Goal: Answer question/provide support

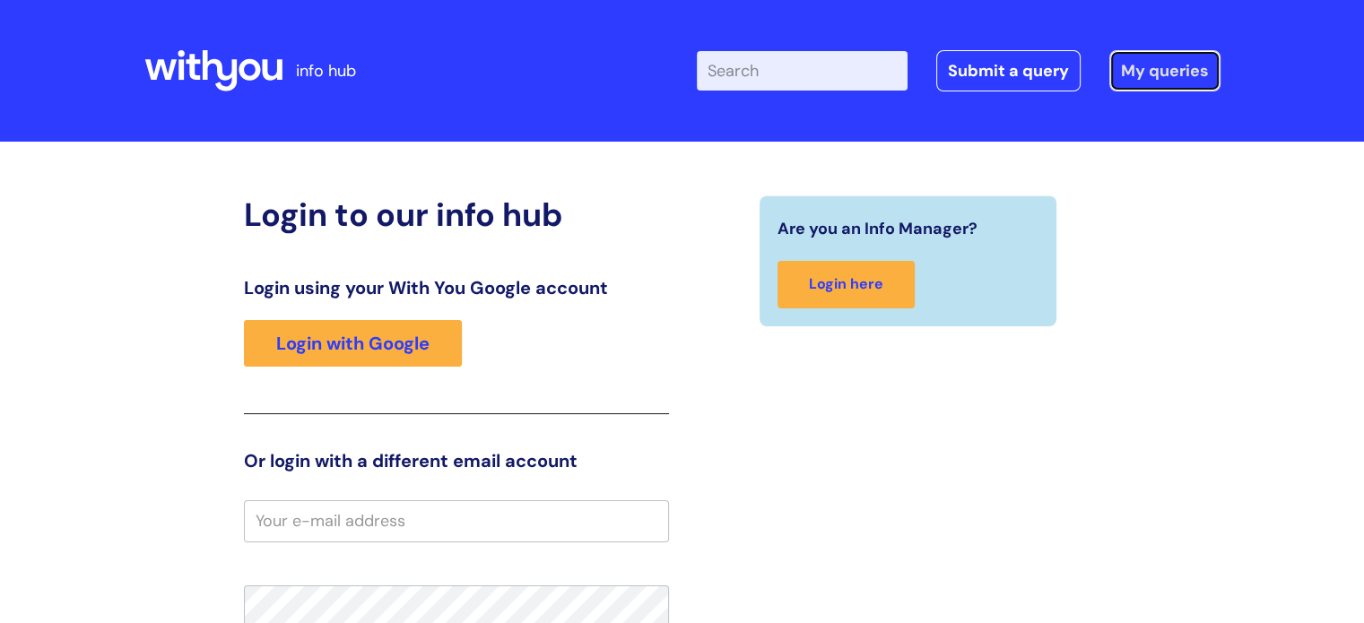
click at [1167, 62] on link "My queries" at bounding box center [1164, 70] width 111 height 41
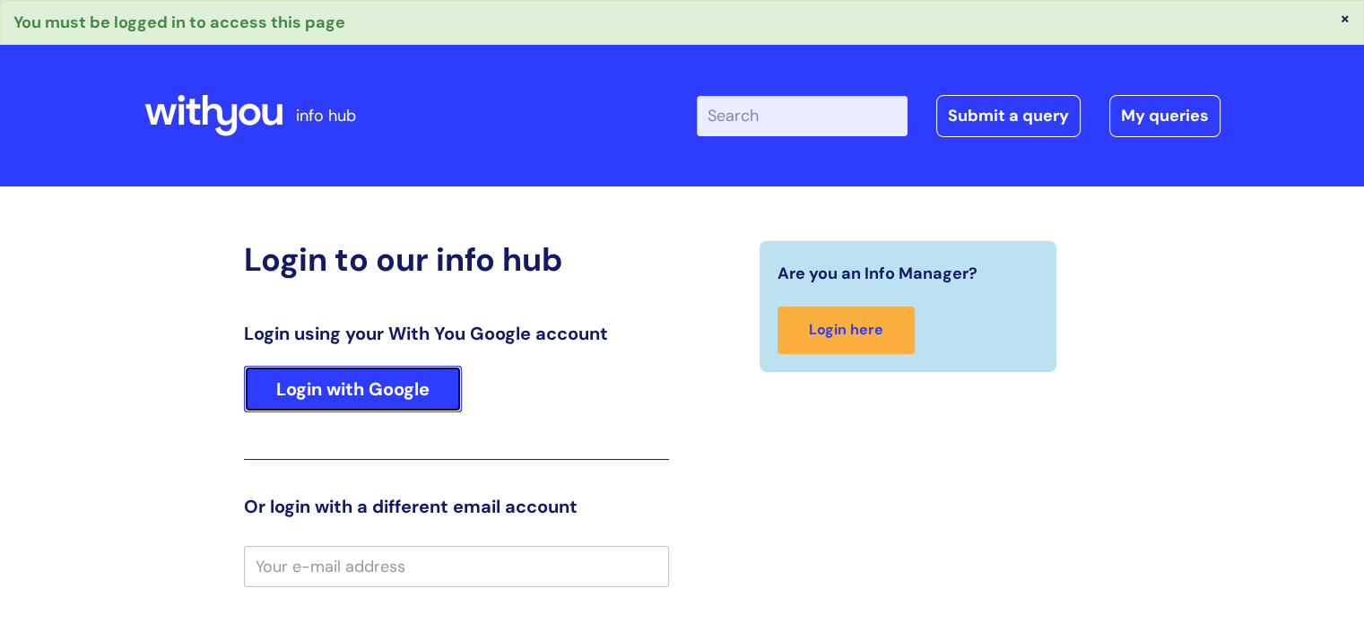
click at [396, 377] on link "Login with Google" at bounding box center [353, 389] width 218 height 47
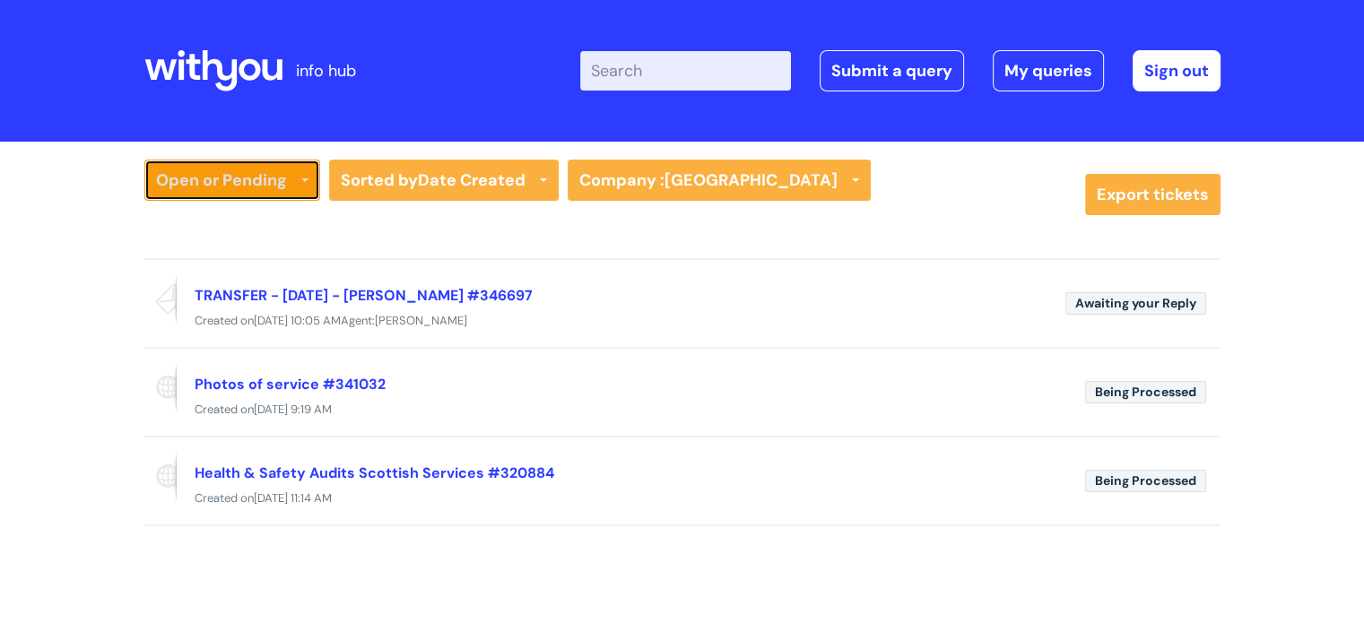
click at [301, 185] on icon at bounding box center [304, 181] width 7 height 7
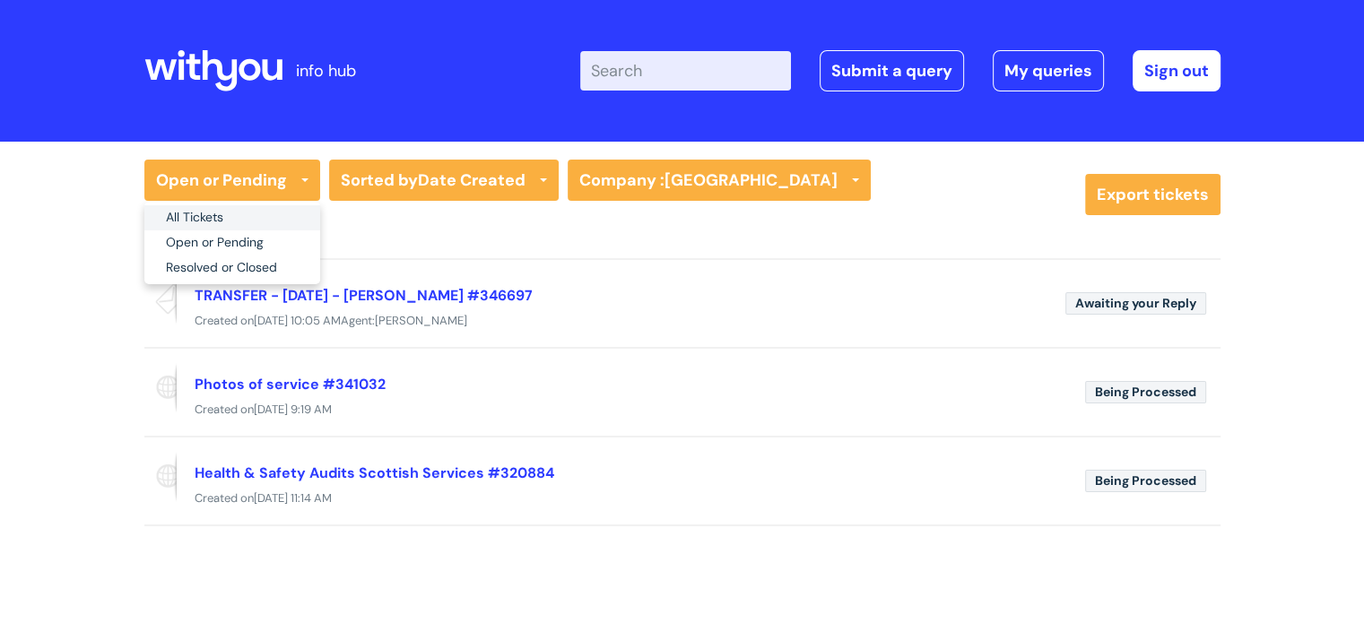
click at [283, 219] on link "All Tickets" at bounding box center [232, 217] width 176 height 25
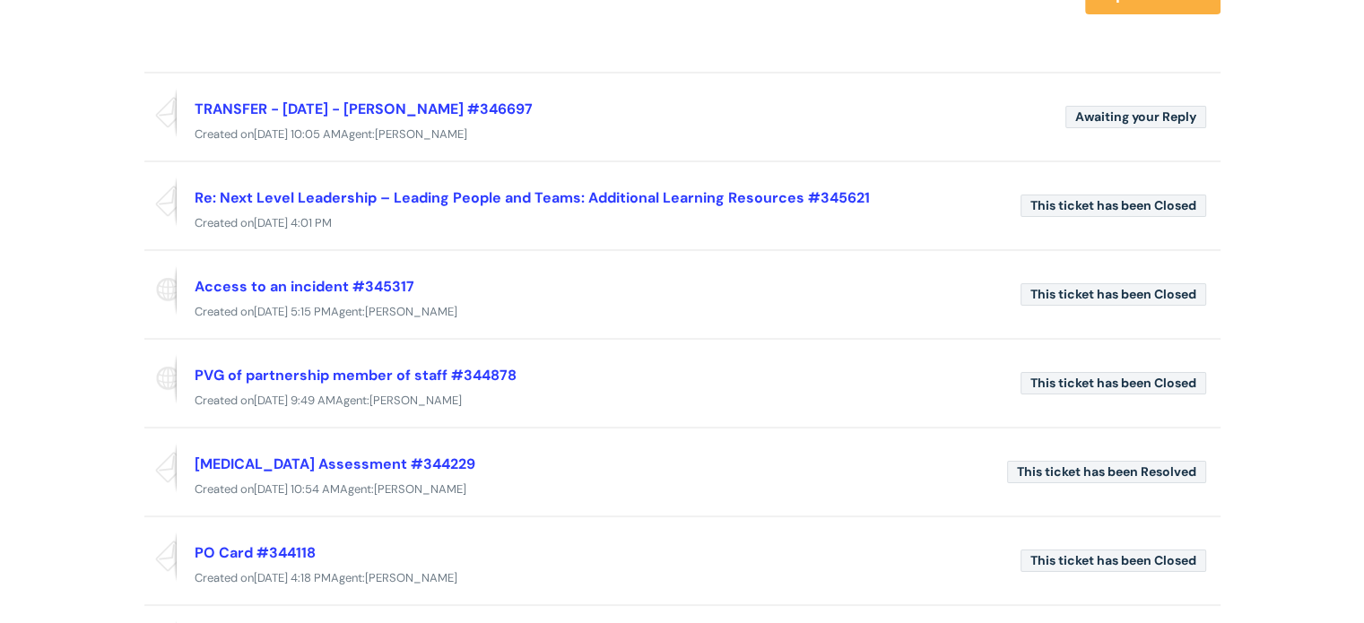
scroll to position [217, 0]
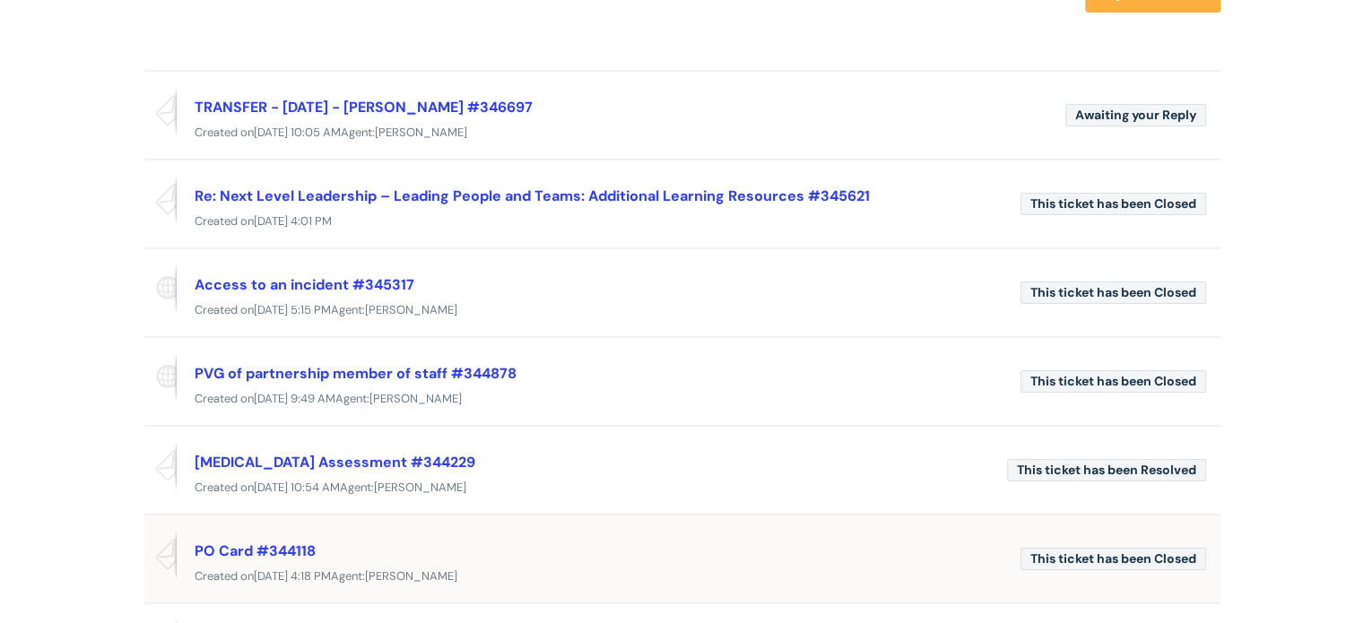
click at [244, 556] on div "PO Card #344118" at bounding box center [600, 550] width 811 height 29
click at [255, 551] on link "PO Card #344118" at bounding box center [255, 551] width 121 height 19
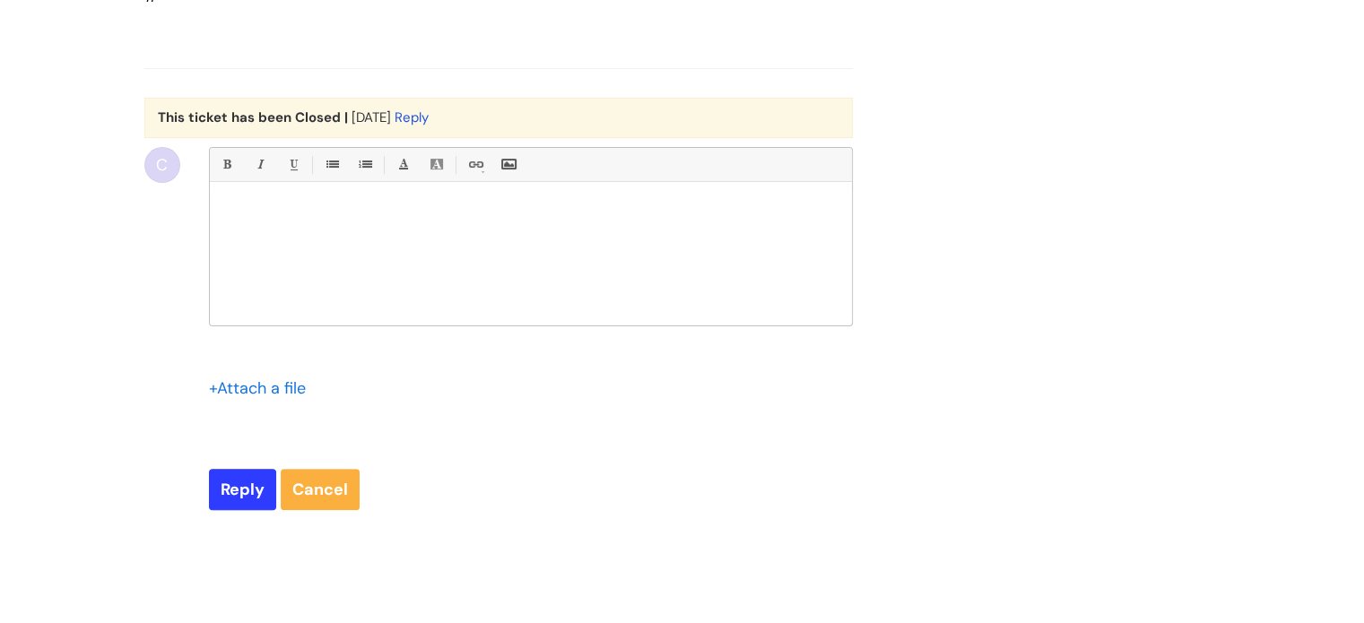
scroll to position [7195, 0]
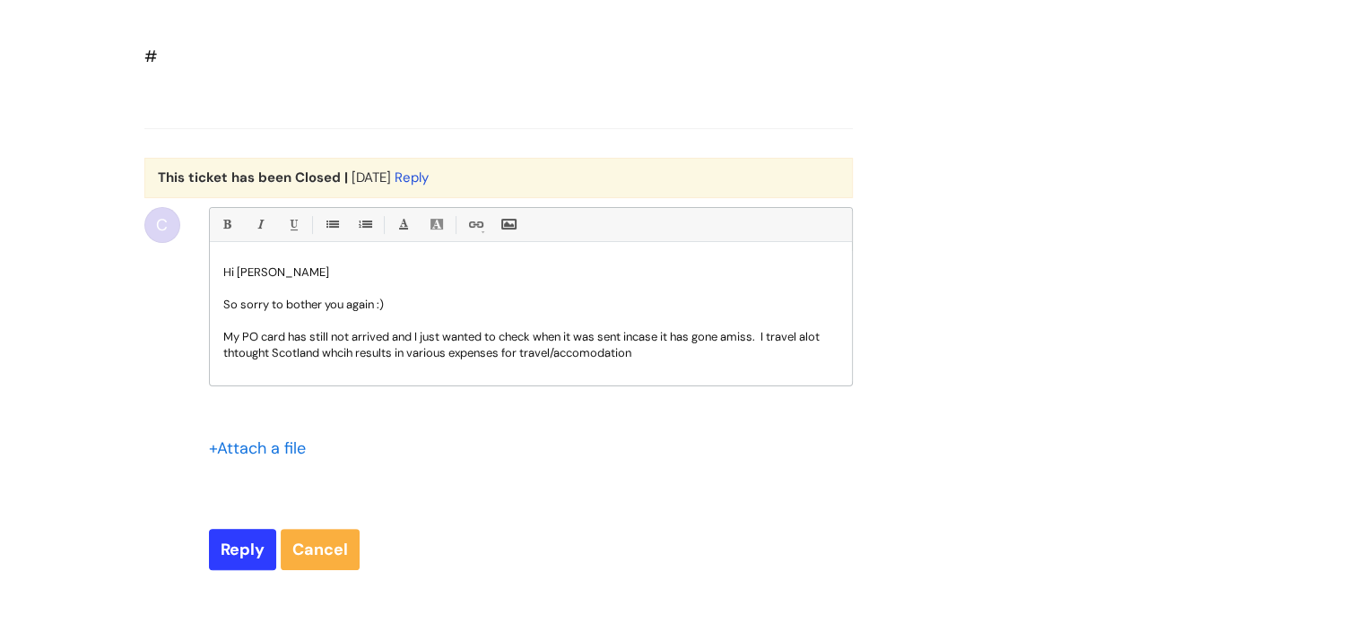
click at [240, 361] on p "My PO card has still not arrived and I just wanted to check when it was sent in…" at bounding box center [530, 345] width 615 height 32
click at [832, 361] on p "My PO card has still not arrived and I just wanted to check when it was sent in…" at bounding box center [530, 345] width 615 height 32
click at [265, 361] on p "My PO card has still not arrived and I just wanted to check when it was sent in…" at bounding box center [530, 345] width 615 height 32
click at [348, 361] on p "My PO card has still not arrived and I just wanted to check when it was sent in…" at bounding box center [530, 345] width 615 height 32
click at [237, 361] on p "My PO card has still not arrived and I just wanted to check when it was sent in…" at bounding box center [530, 345] width 615 height 32
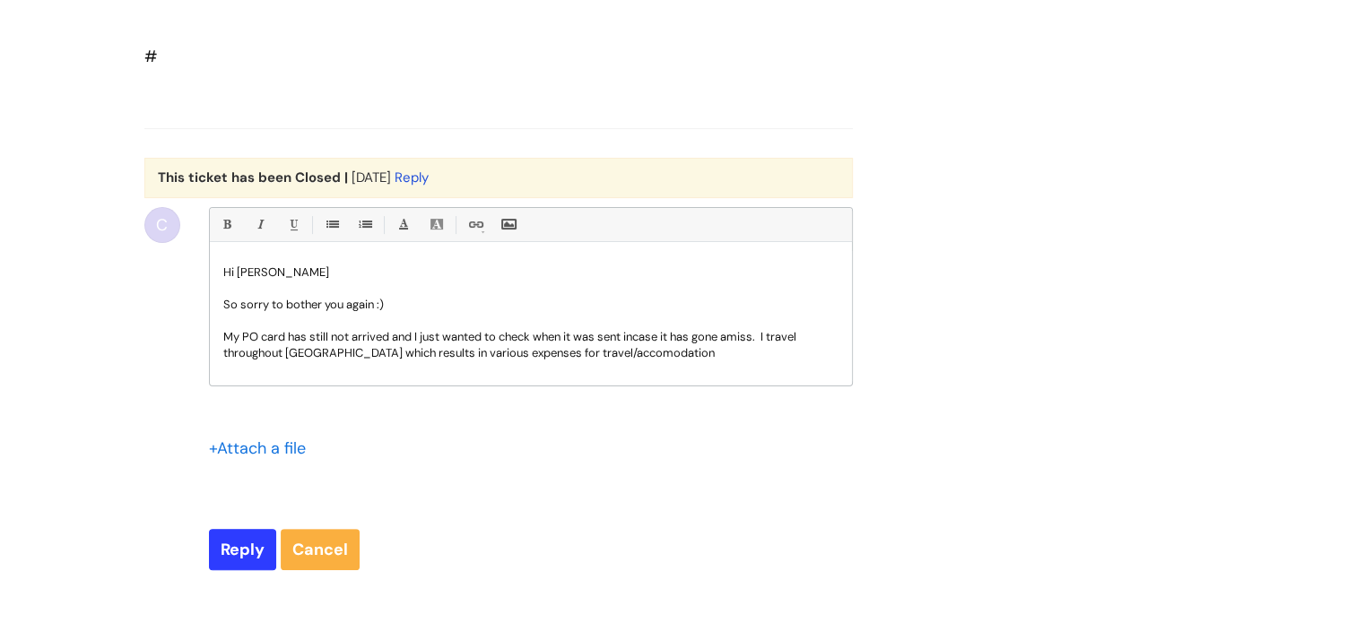
click at [613, 361] on p "My PO card has still not arrived and I just wanted to check when it was sent in…" at bounding box center [530, 345] width 615 height 32
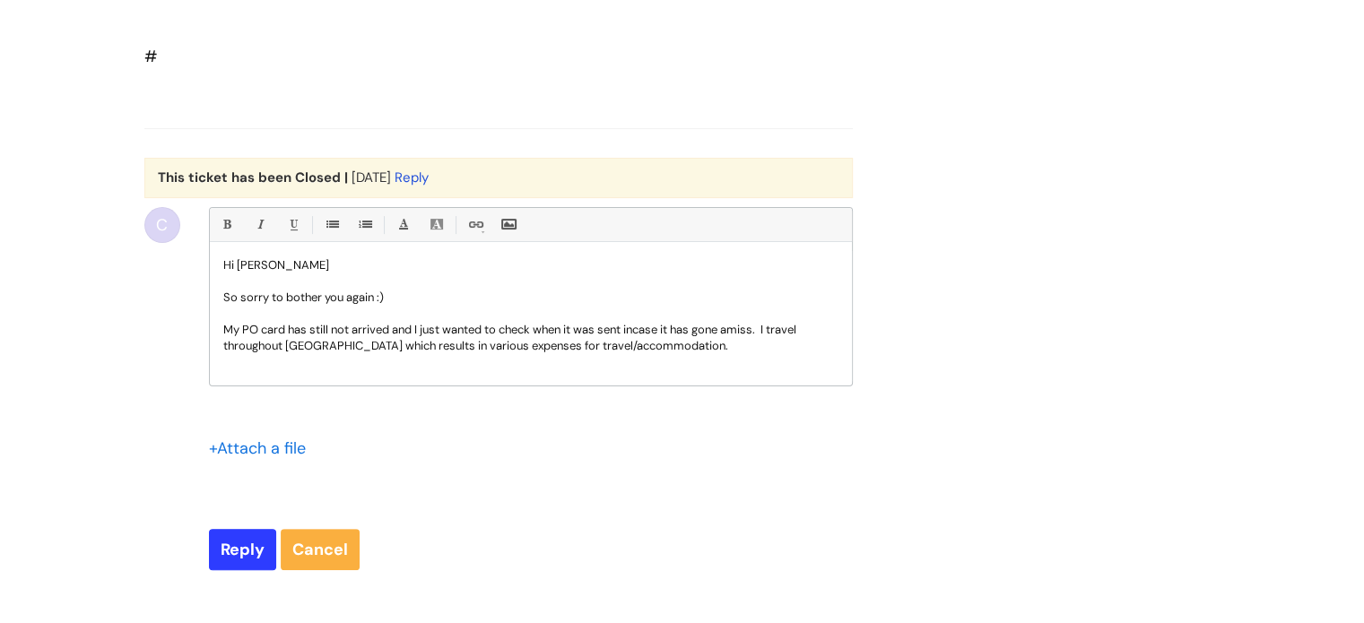
click at [709, 354] on p "My PO card has still not arrived and I just wanted to check when it was sent in…" at bounding box center [530, 338] width 615 height 32
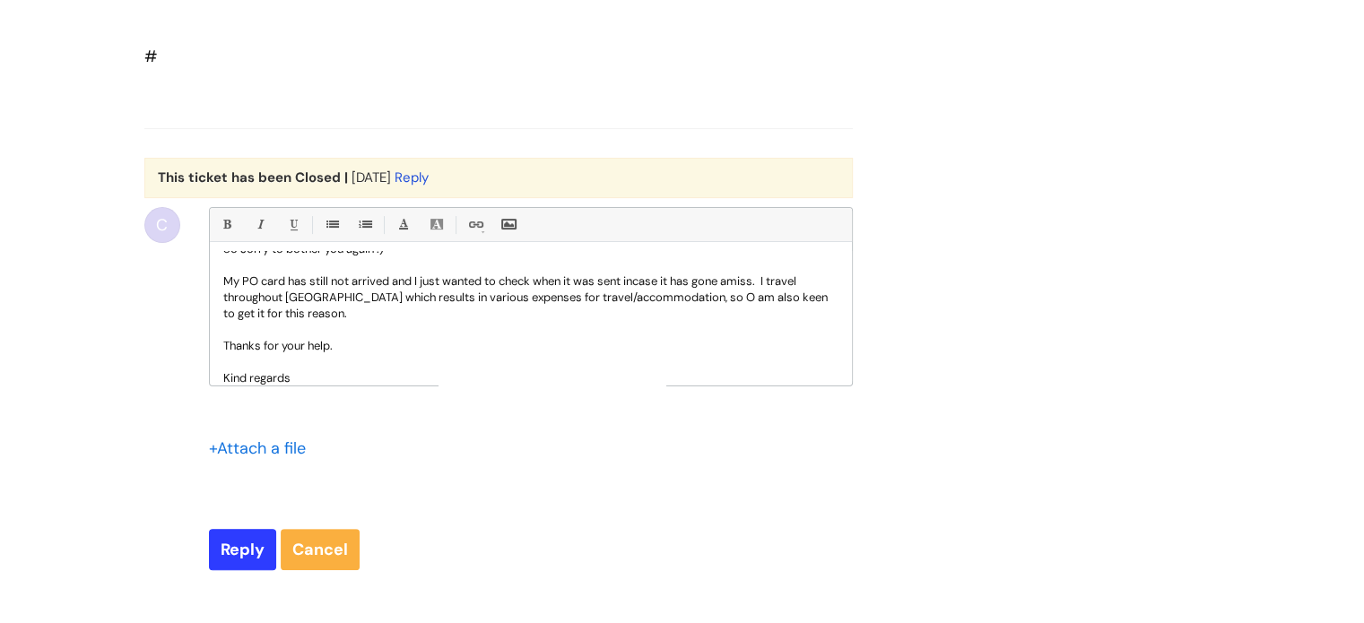
scroll to position [72, 0]
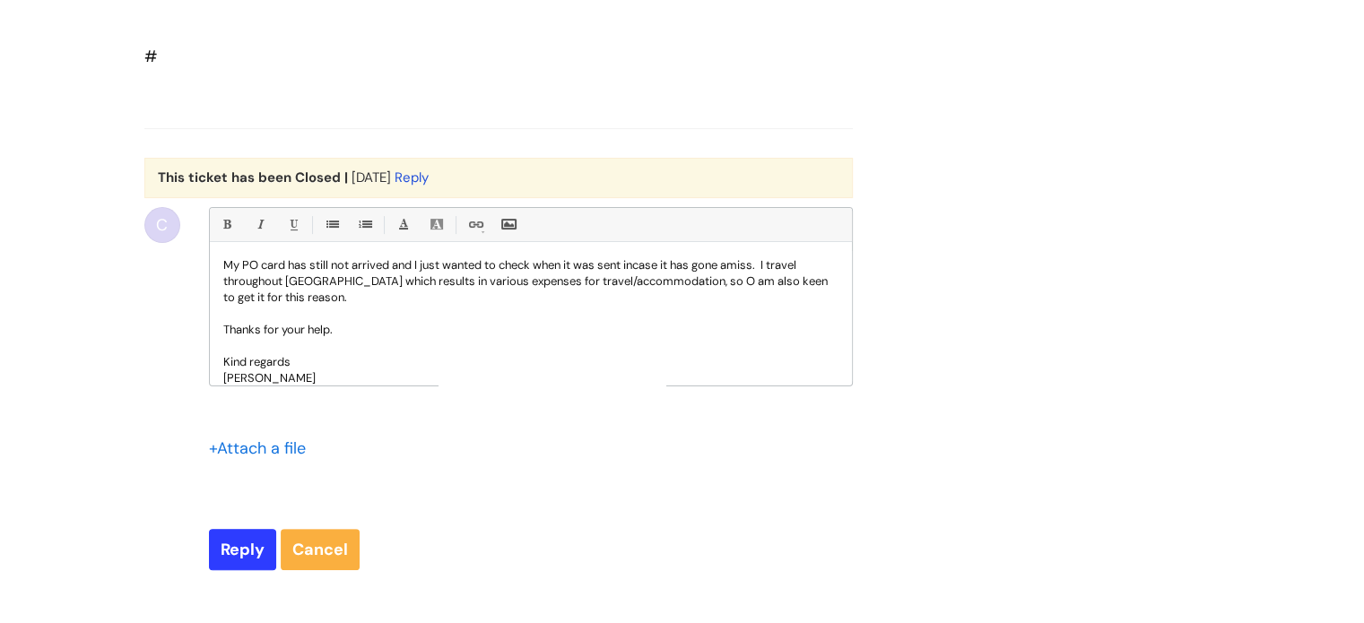
click at [696, 306] on p "My PO card has still not arrived and I just wanted to check when it was sent in…" at bounding box center [530, 281] width 615 height 48
click at [317, 306] on p "My PO card has still not arrived and I just wanted to check when it was sent in…" at bounding box center [530, 281] width 615 height 48
click at [316, 306] on p "My PO card has still not arrived and I just wanted to check when it was sent in…" at bounding box center [530, 281] width 615 height 48
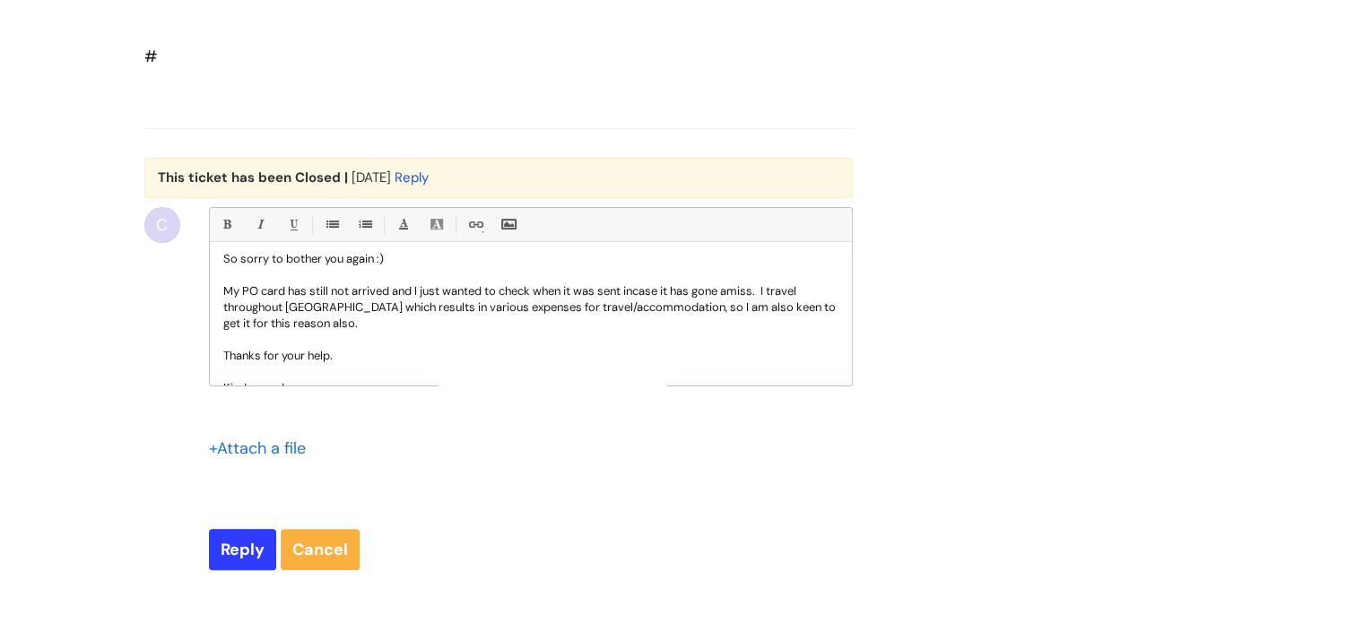
scroll to position [51, 0]
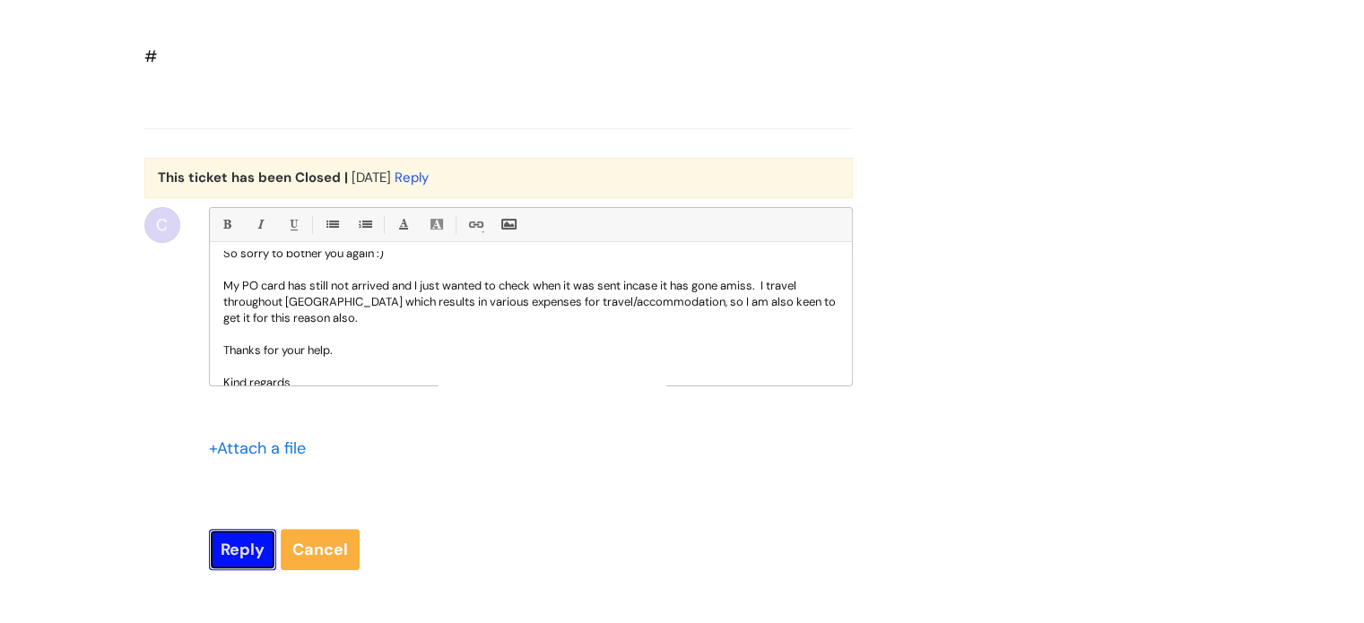
click at [238, 570] on input "Reply" at bounding box center [242, 549] width 67 height 41
type input "Please Wait..."
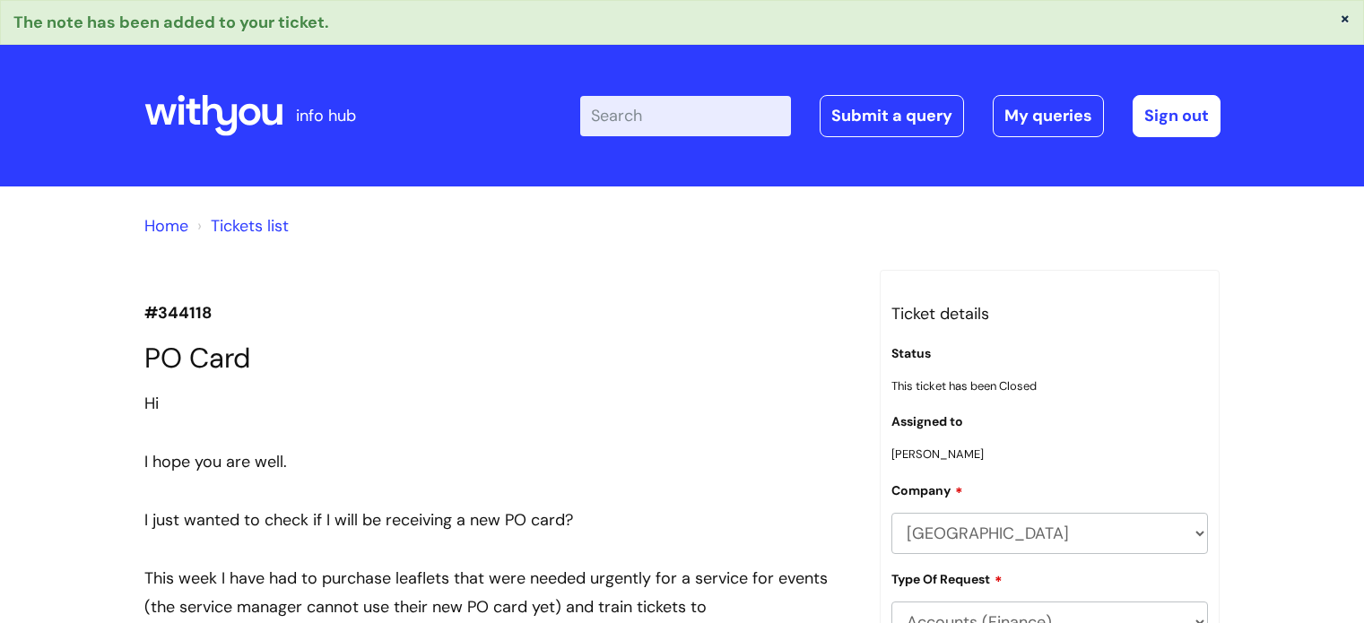
scroll to position [7877, 0]
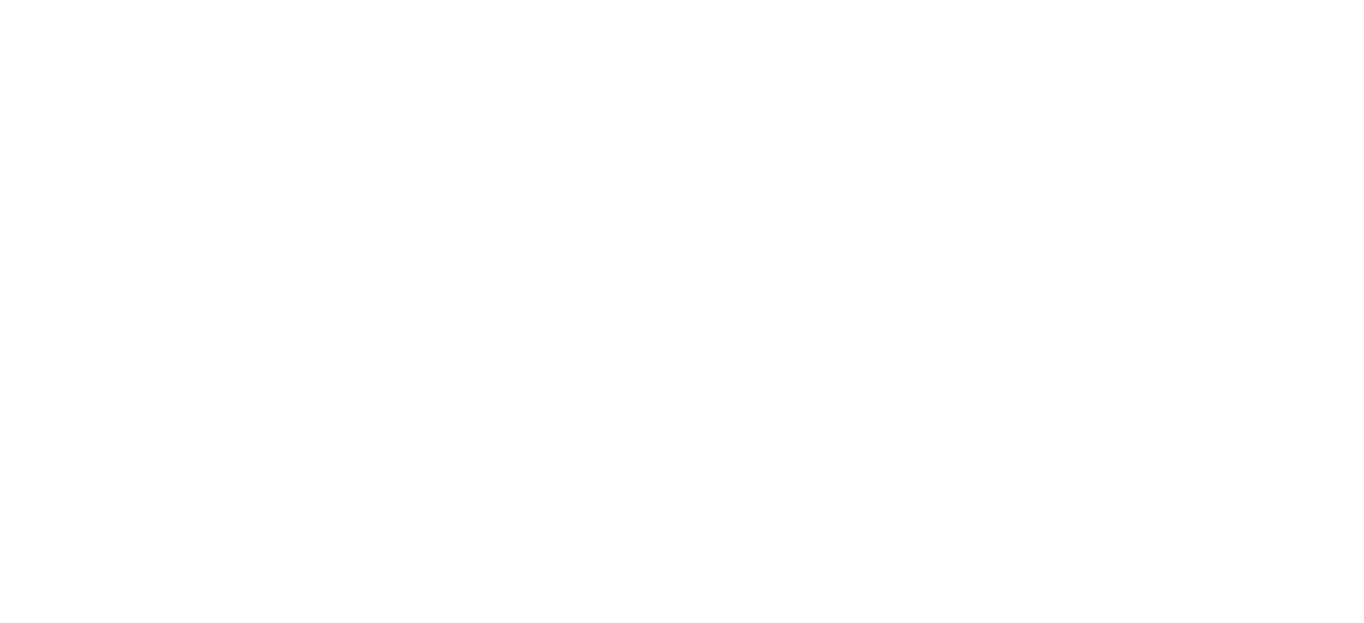
scroll to position [217, 0]
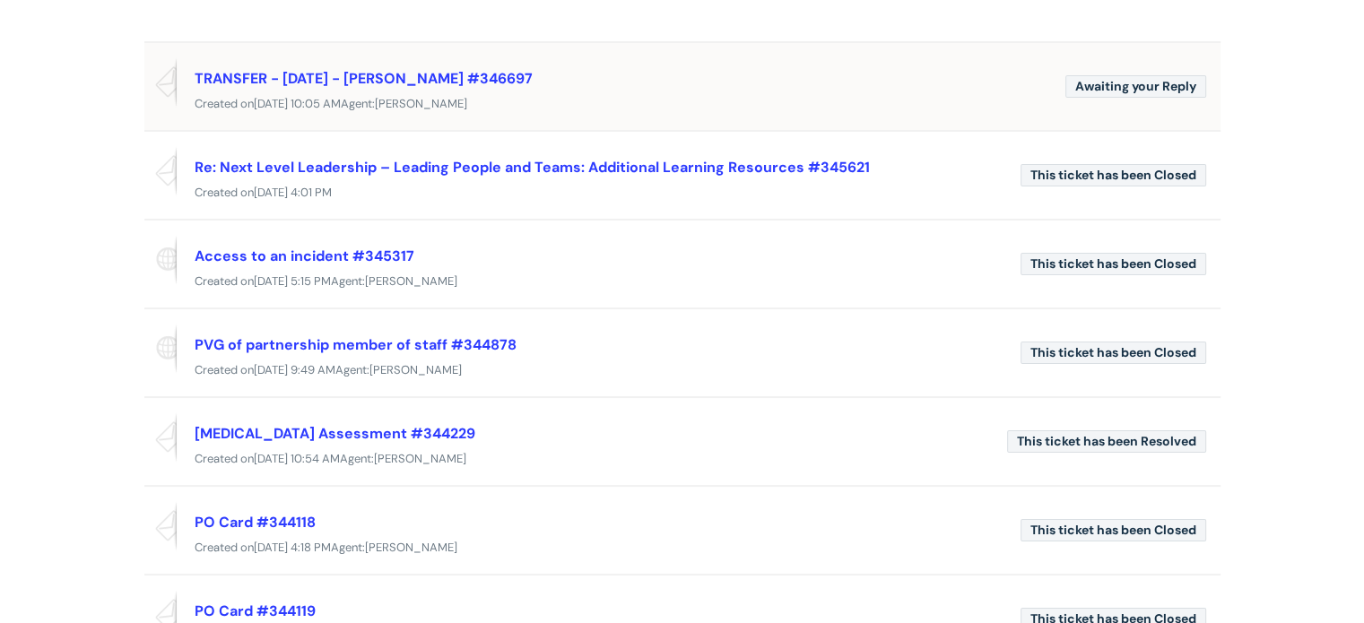
click at [669, 66] on div "TRANSFER - 01/10/2025 - Anj Robertson #346697" at bounding box center [623, 78] width 856 height 29
click at [467, 101] on span "Sharon Travis" at bounding box center [421, 103] width 92 height 15
click at [449, 85] on link "TRANSFER - 01/10/2025 - Anj Robertson #346697" at bounding box center [364, 78] width 338 height 19
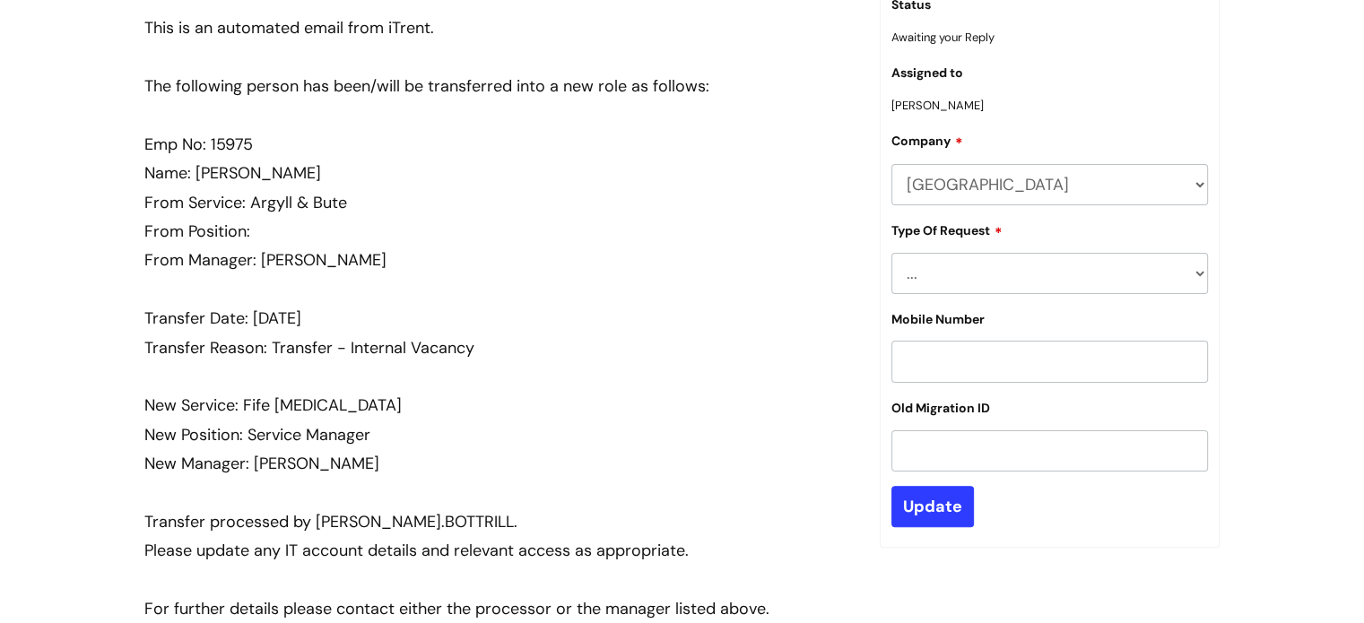
scroll to position [379, 0]
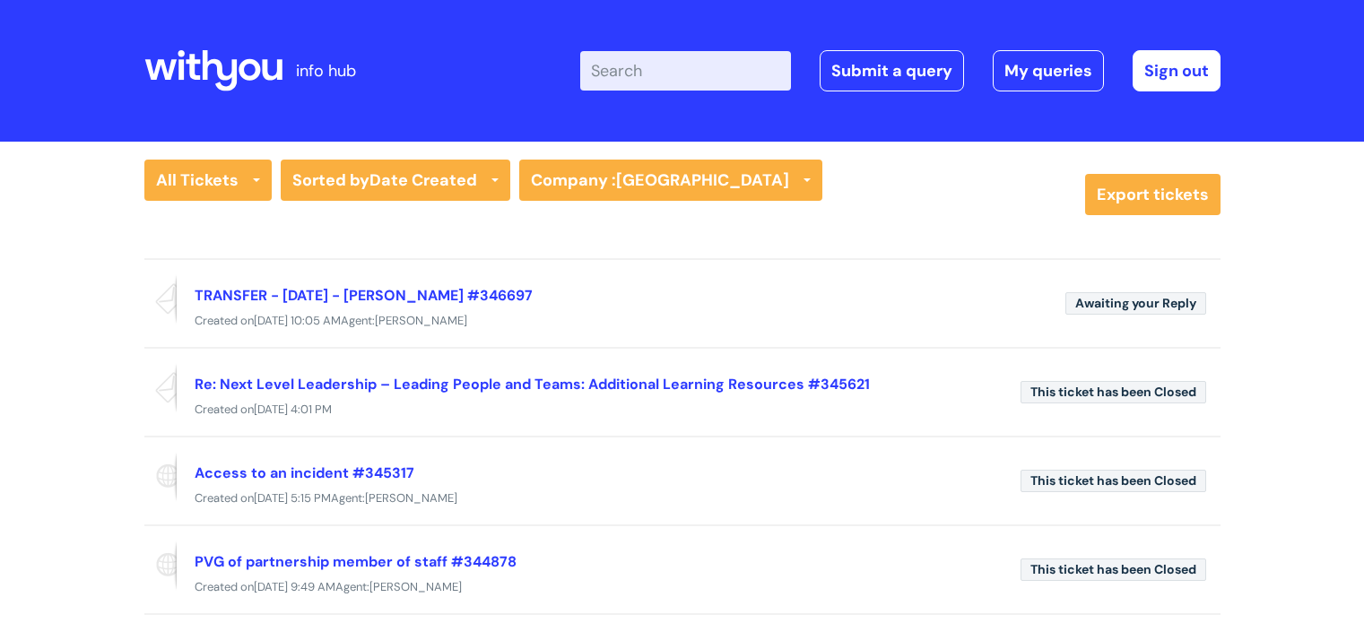
scroll to position [217, 0]
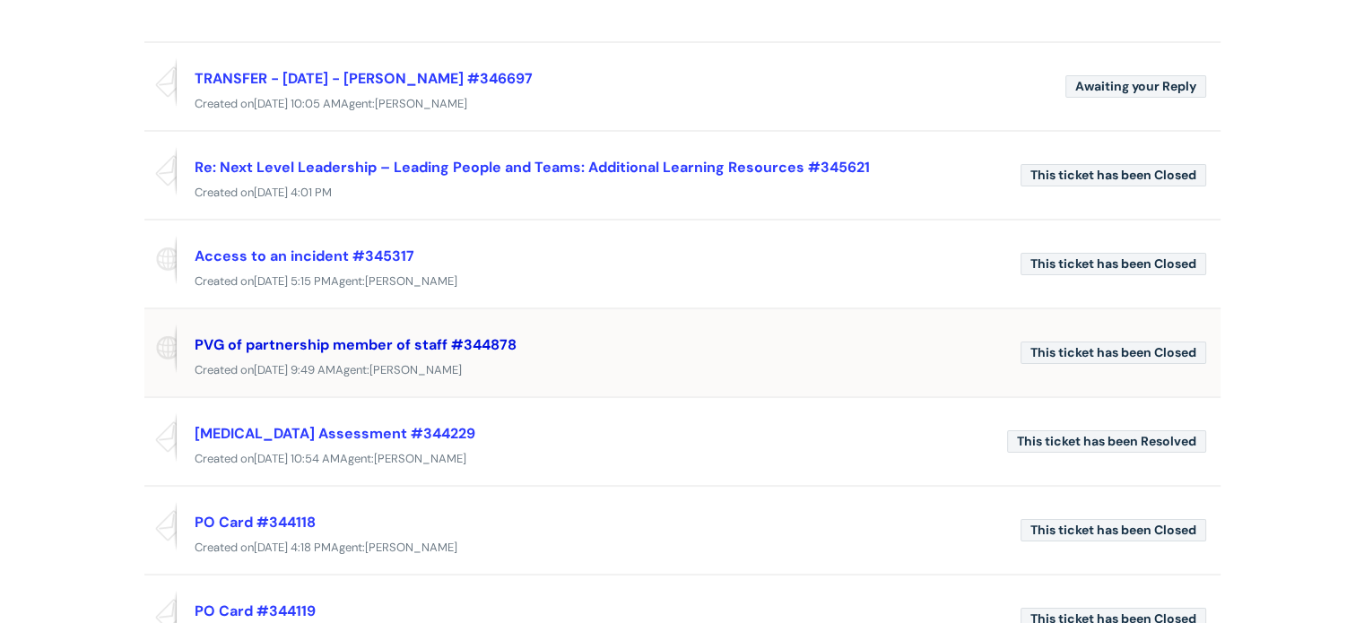
click at [363, 338] on link "PVG of partnership member of staff #344878" at bounding box center [356, 344] width 322 height 19
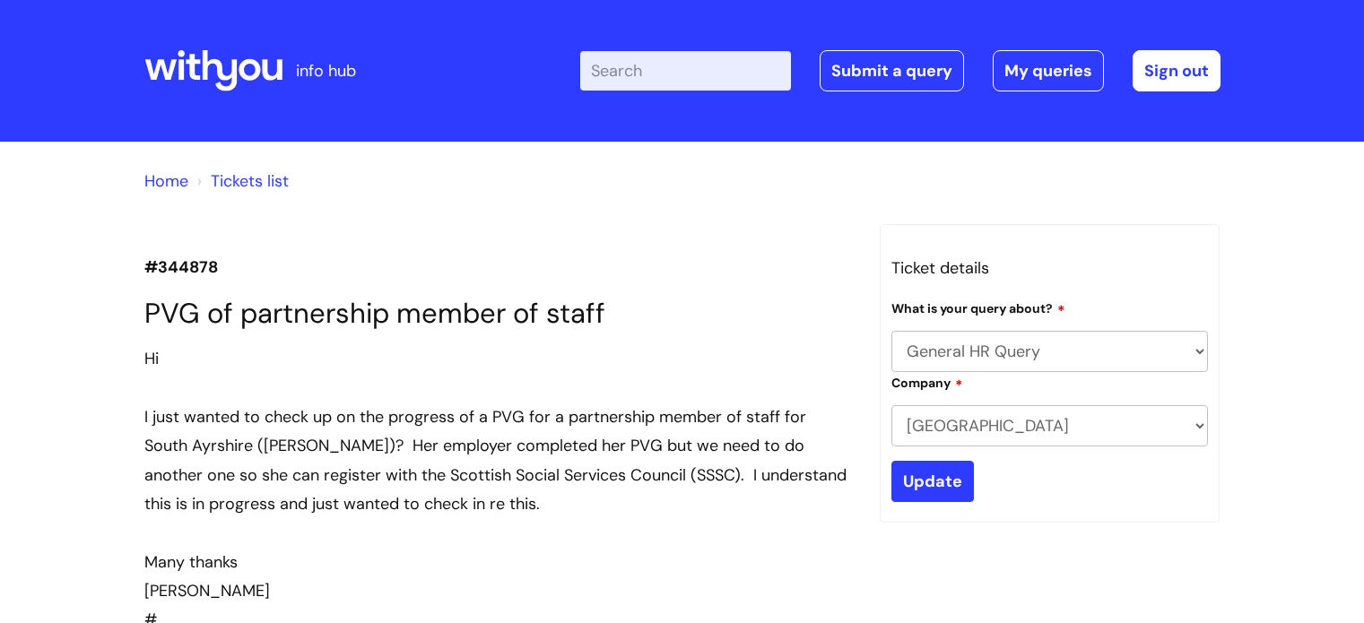
select select "General HR Query"
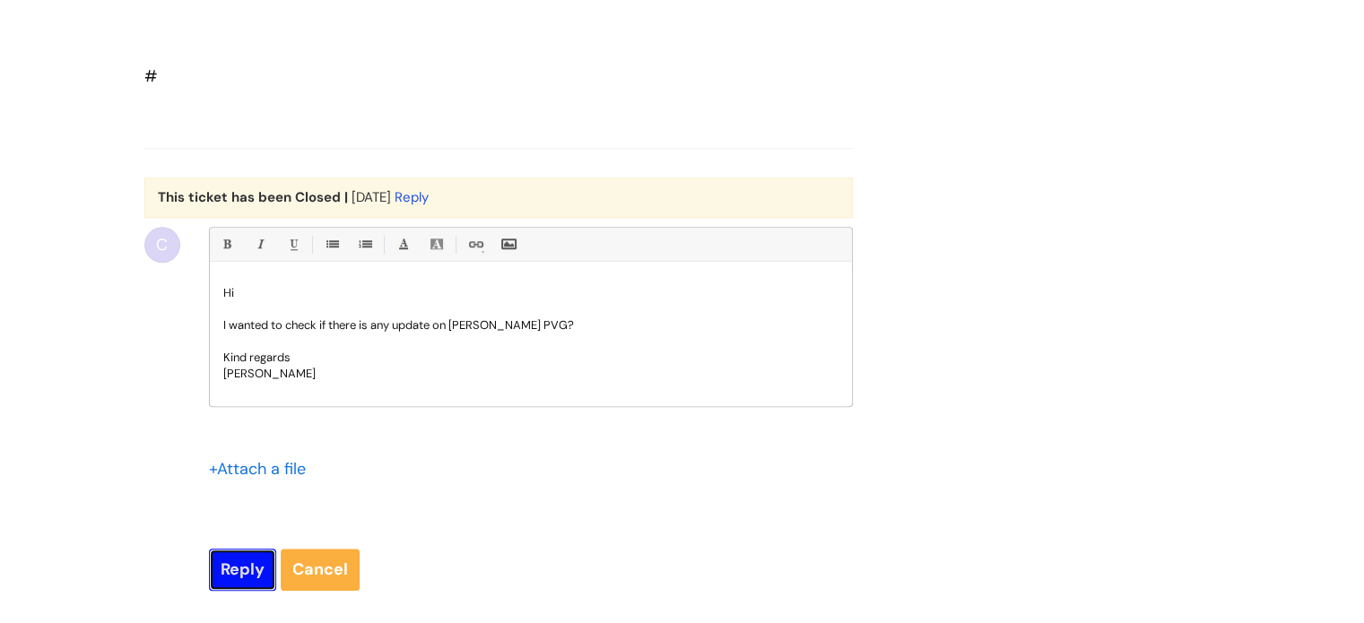
click at [242, 577] on input "Reply" at bounding box center [242, 569] width 67 height 41
type input "Please Wait..."
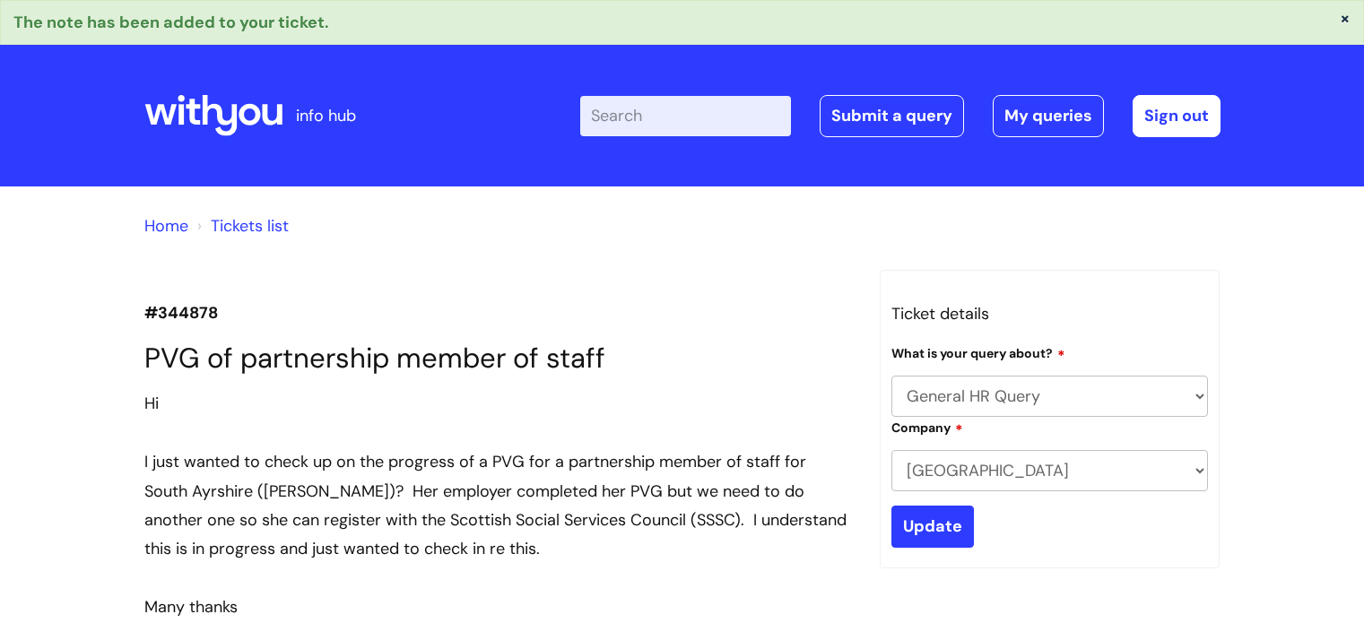
select select "General HR Query"
